Goal: Find specific page/section: Find specific page/section

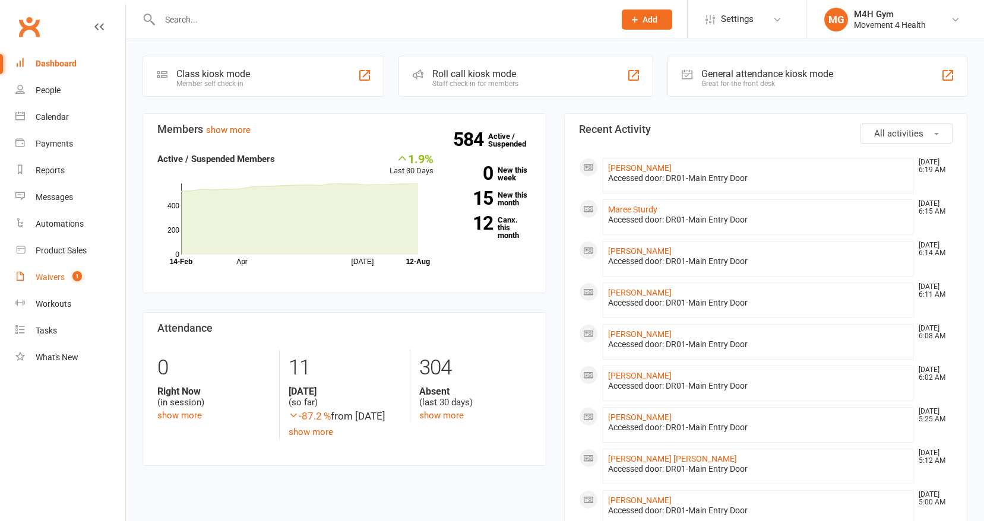
click at [52, 277] on div "Waivers" at bounding box center [50, 277] width 29 height 9
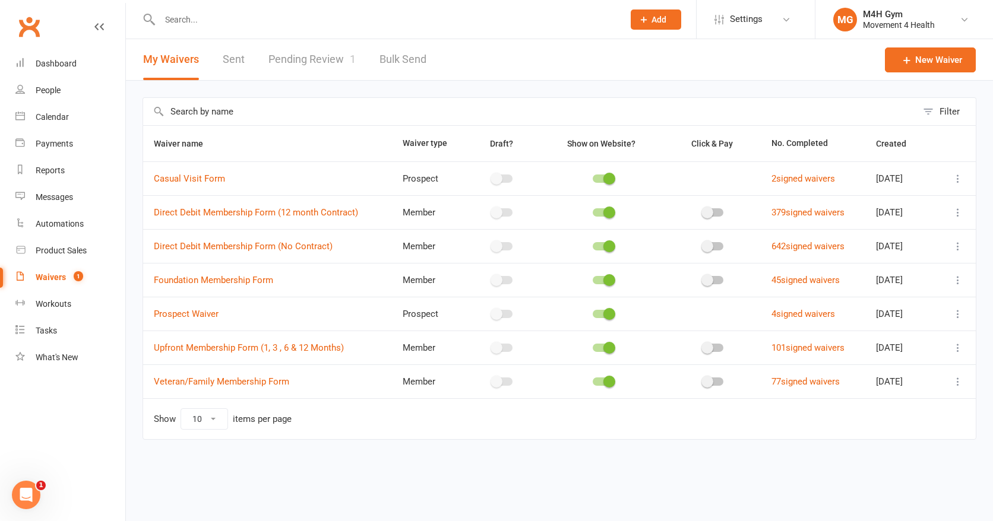
click at [286, 59] on link "Pending Review 1" at bounding box center [311, 59] width 87 height 41
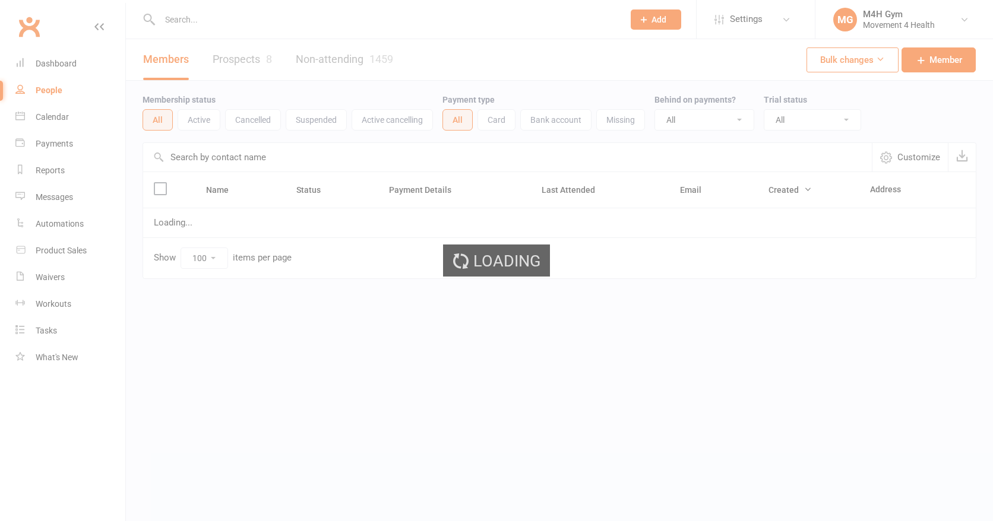
select select "100"
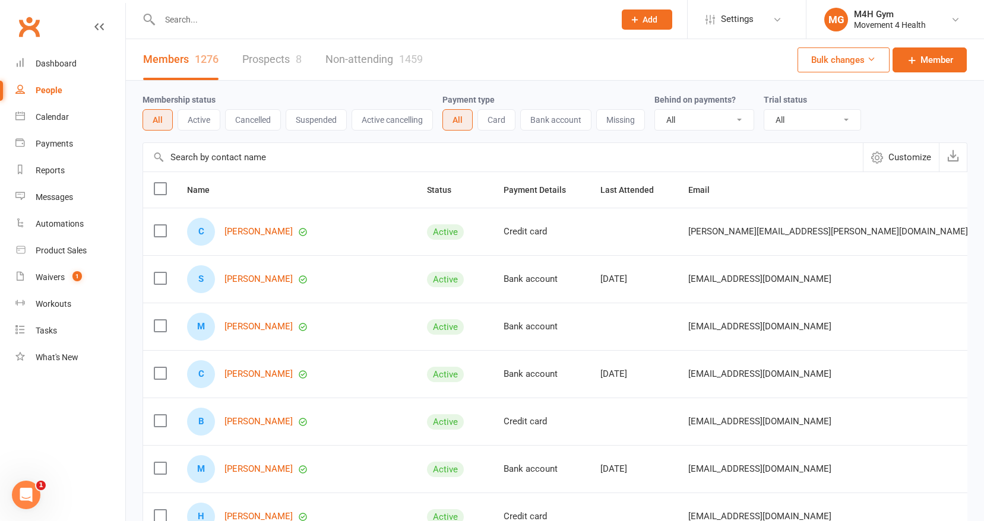
click at [199, 23] on input "text" at bounding box center [381, 19] width 450 height 17
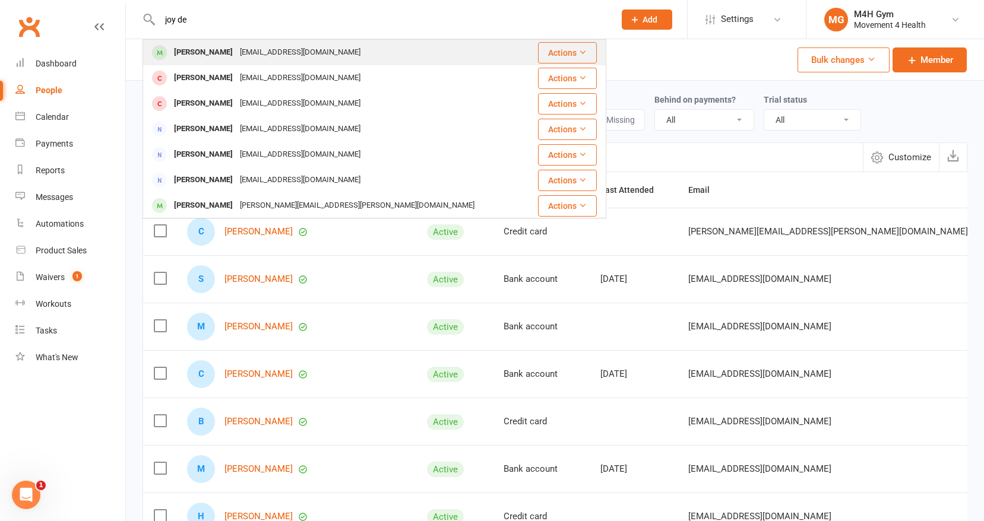
type input "joy de"
click at [191, 50] on div "[PERSON_NAME]" at bounding box center [203, 52] width 66 height 17
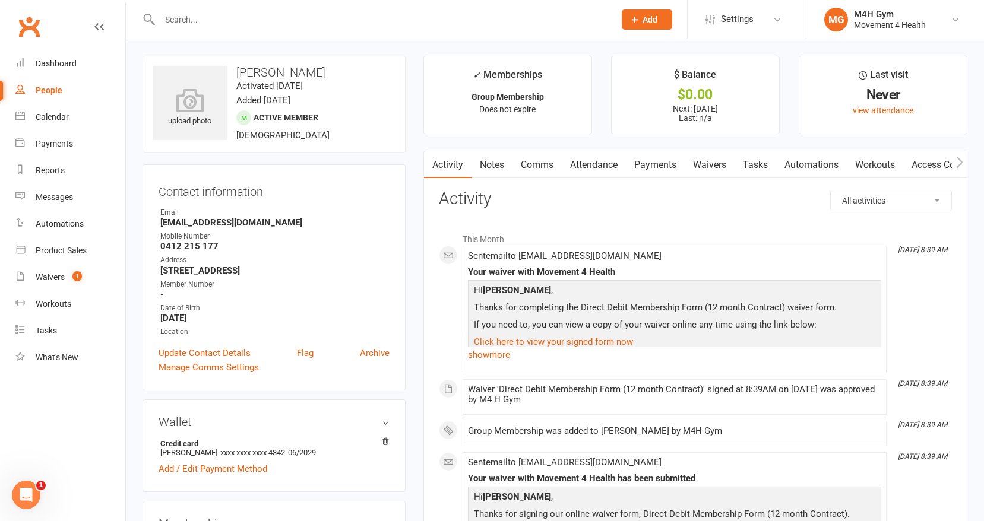
click at [664, 162] on link "Payments" at bounding box center [655, 164] width 59 height 27
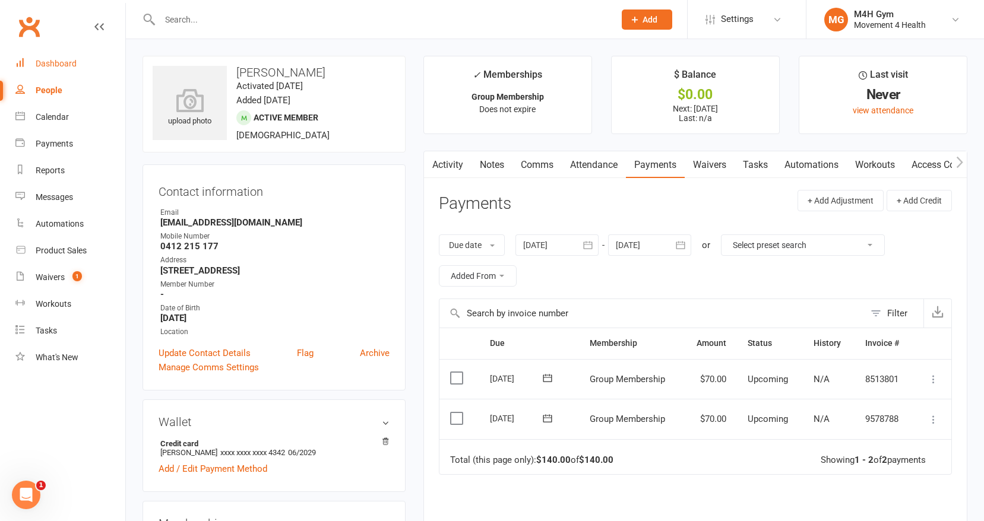
click at [65, 60] on div "Dashboard" at bounding box center [56, 63] width 41 height 9
